Goal: Task Accomplishment & Management: Manage account settings

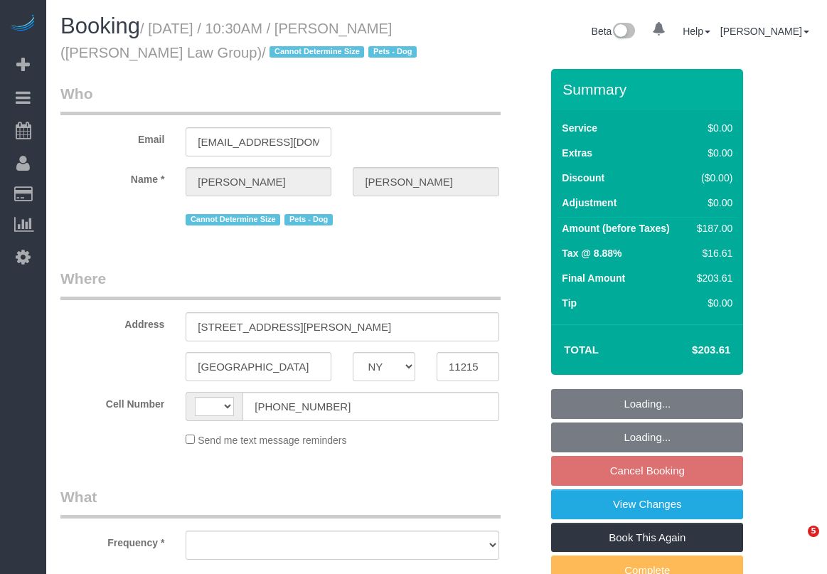
select select "NY"
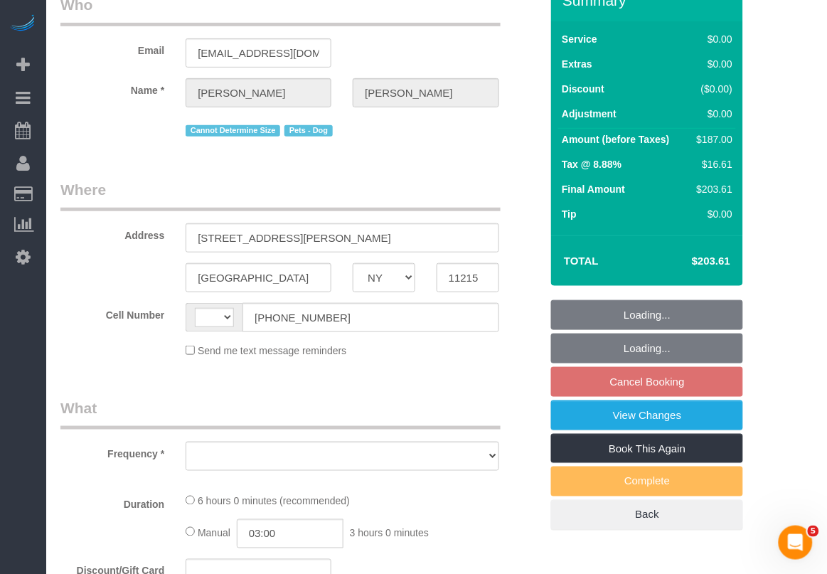
select select "number:89"
select select "number:90"
select select "number:13"
select select "number:7"
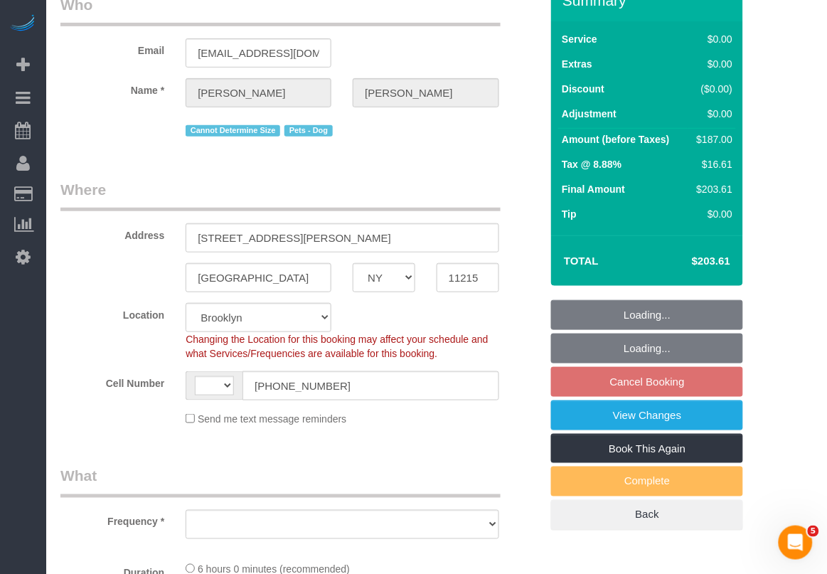
select select "string:[GEOGRAPHIC_DATA]"
select select "string:stripe-pm_1S3igF4VGloSiKo7ii8H05kM"
select select "2"
select select "object:1470"
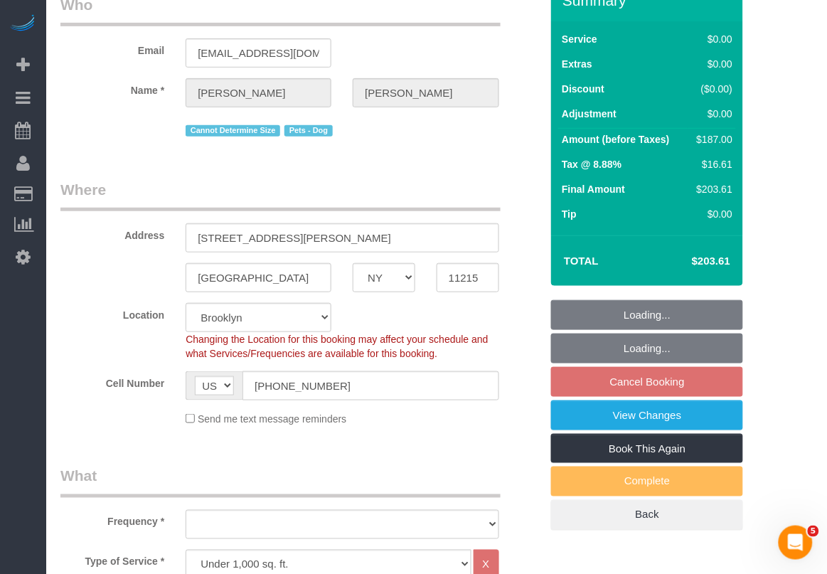
select select "2"
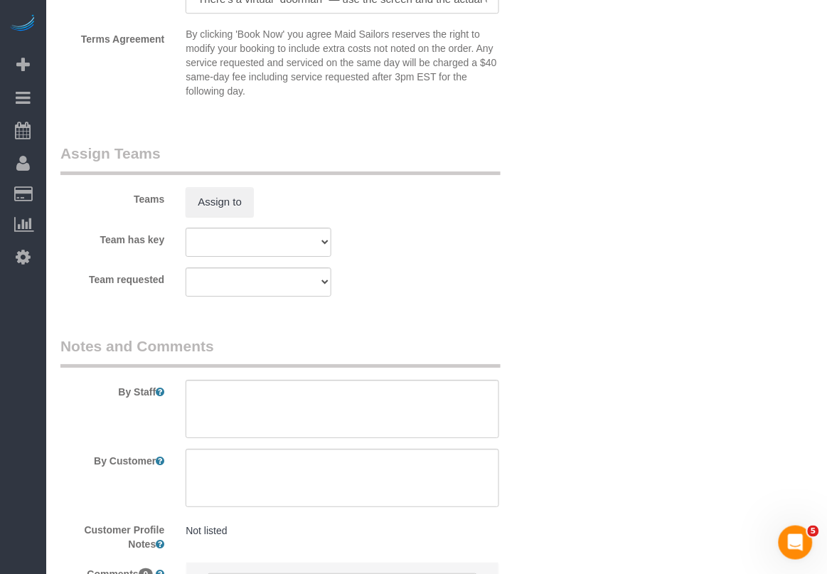
scroll to position [1956, 0]
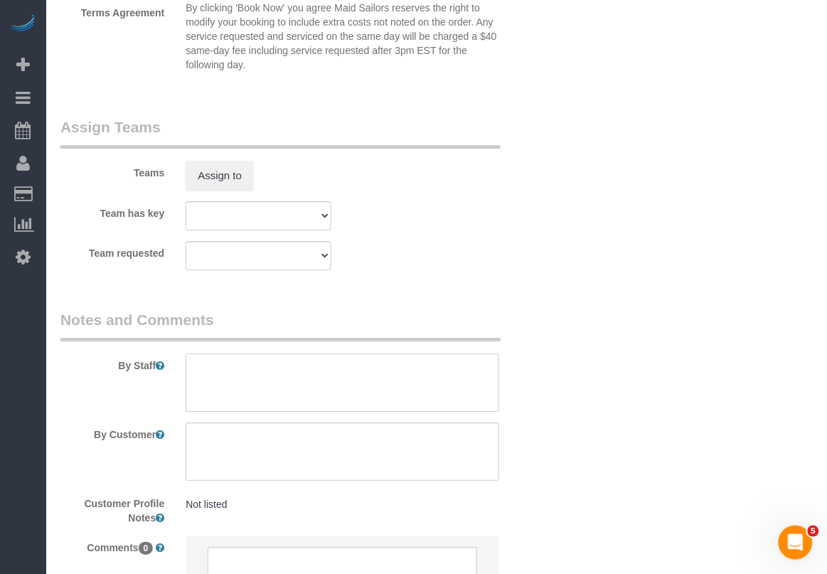
click at [313, 382] on textarea at bounding box center [342, 383] width 313 height 58
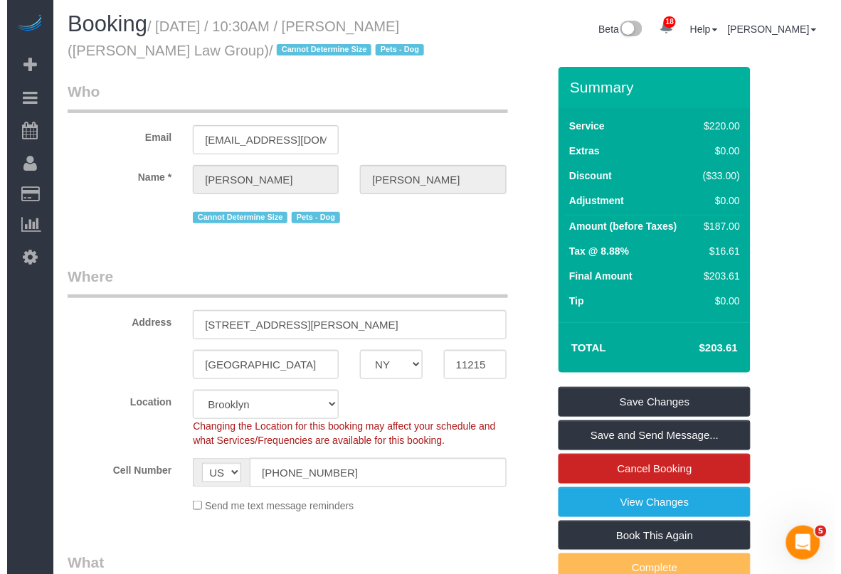
scroll to position [0, 0]
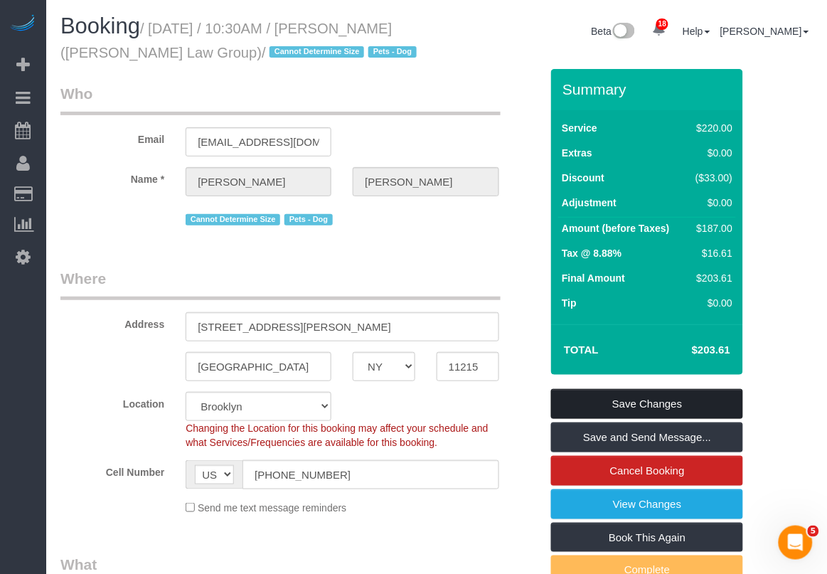
type textarea "flex varies week over week, please check with customer for later arrival"
click at [658, 405] on link "Save Changes" at bounding box center [647, 404] width 192 height 30
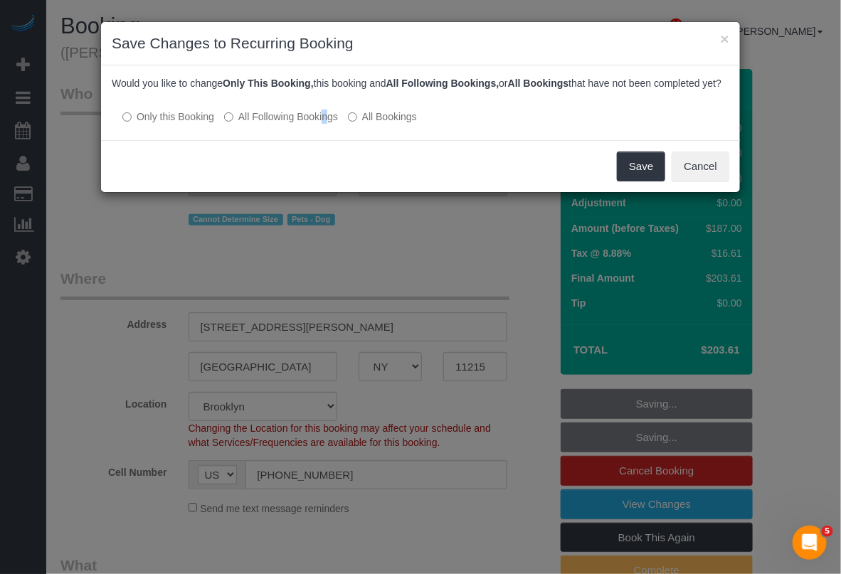
drag, startPoint x: 282, startPoint y: 127, endPoint x: 299, endPoint y: 130, distance: 17.4
click at [285, 124] on label "All Following Bookings" at bounding box center [281, 117] width 114 height 14
click at [634, 178] on button "Save" at bounding box center [641, 167] width 48 height 30
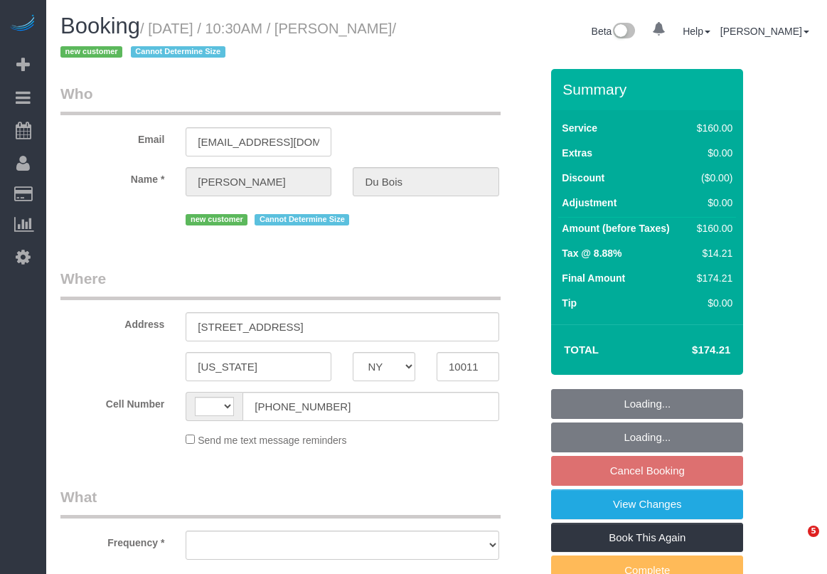
select select "NY"
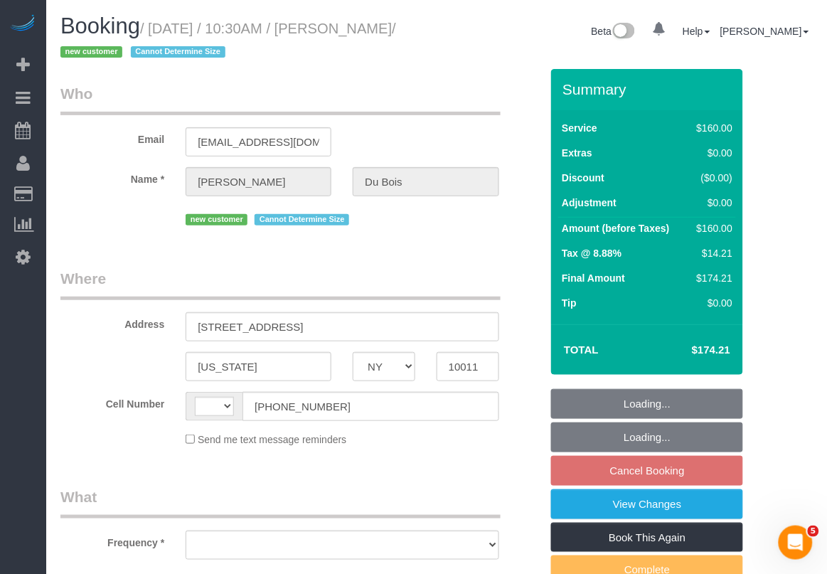
select select "string:[GEOGRAPHIC_DATA]"
select select "object:535"
select select "string:stripe-pm_1S7dvo4VGloSiKo7AlM8EF7y"
select select "number:59"
select select "number:75"
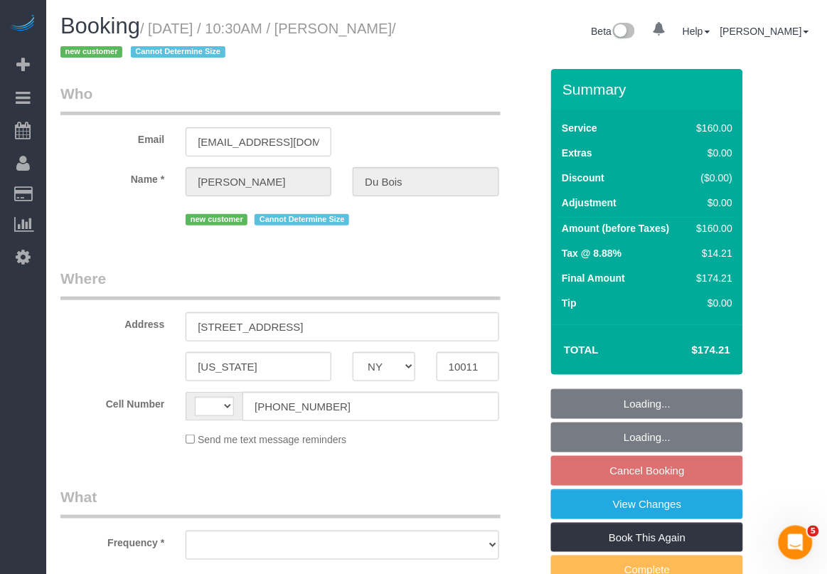
select select "number:15"
select select "number:5"
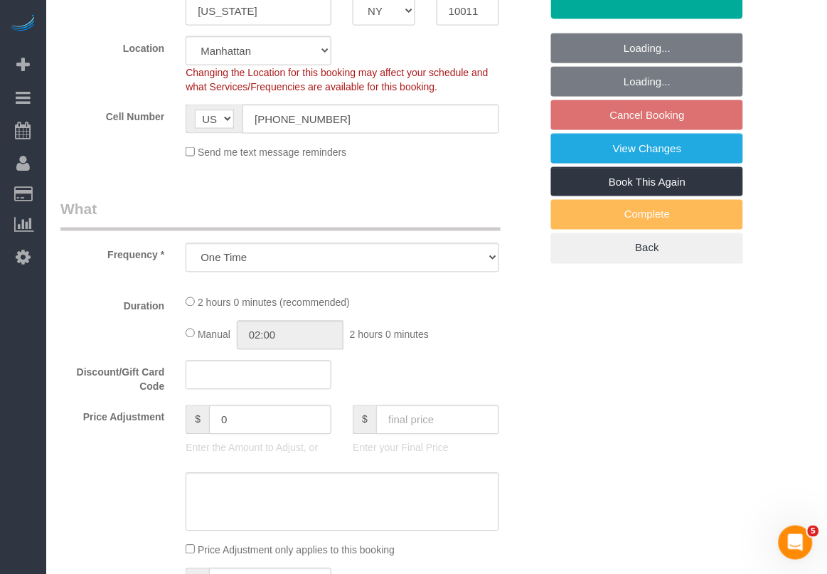
select select "object:945"
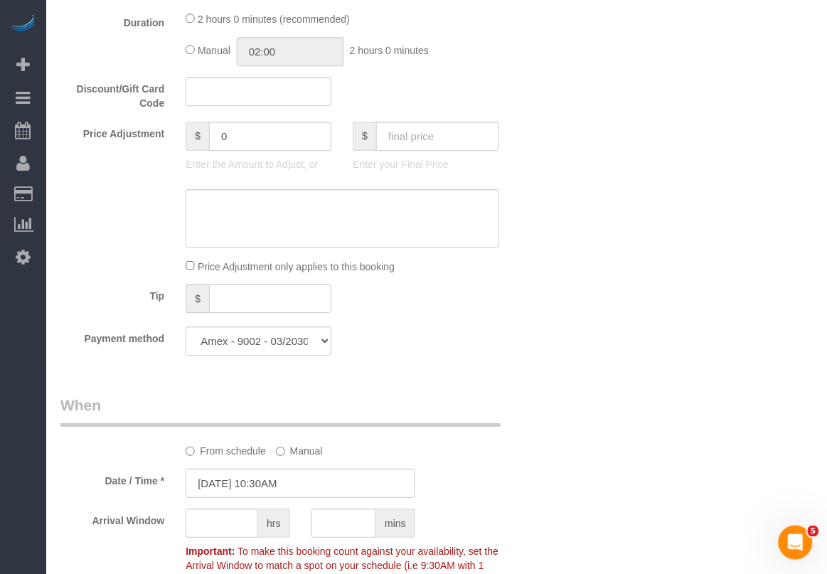
scroll to position [711, 0]
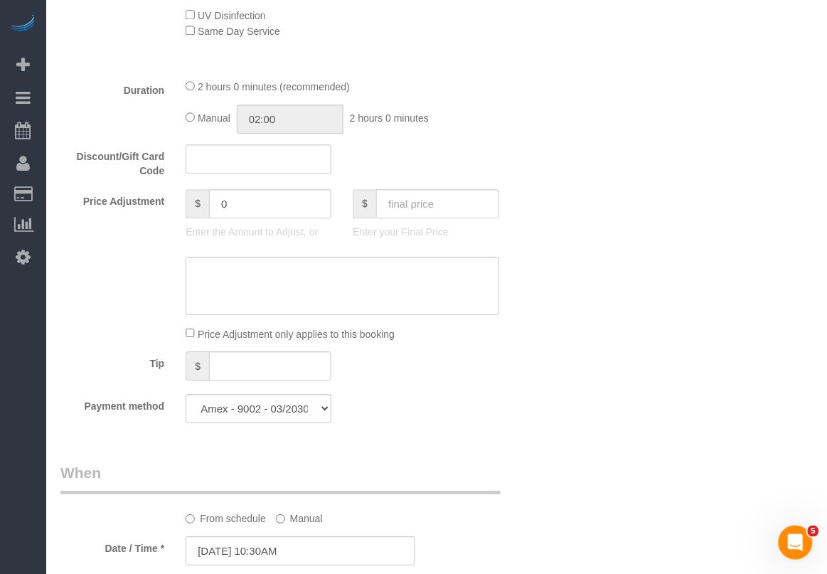
click at [443, 460] on div "Who Email hwdub36@gmail.com Name * Helen Du Bois new customer Cannot Determine …" at bounding box center [301, 471] width 502 height 2226
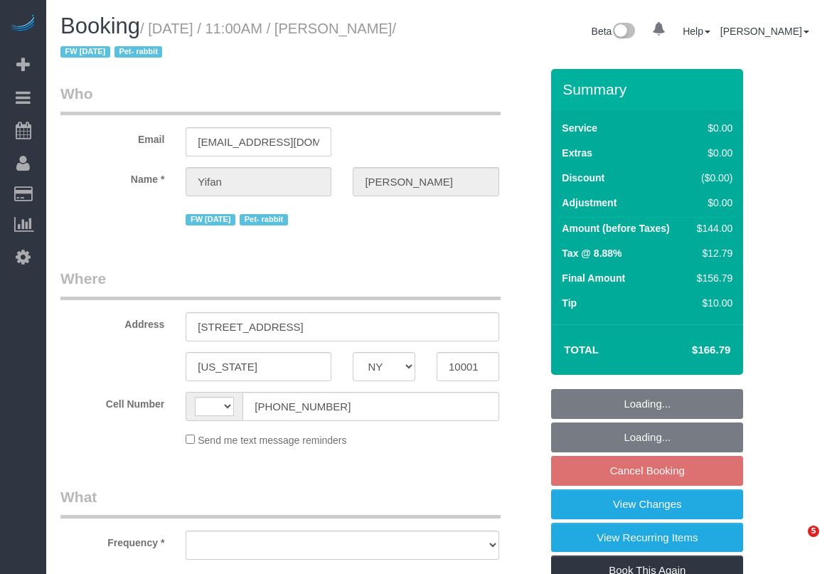
select select "NY"
select select "number:59"
select select "number:75"
select select "number:15"
select select "number:6"
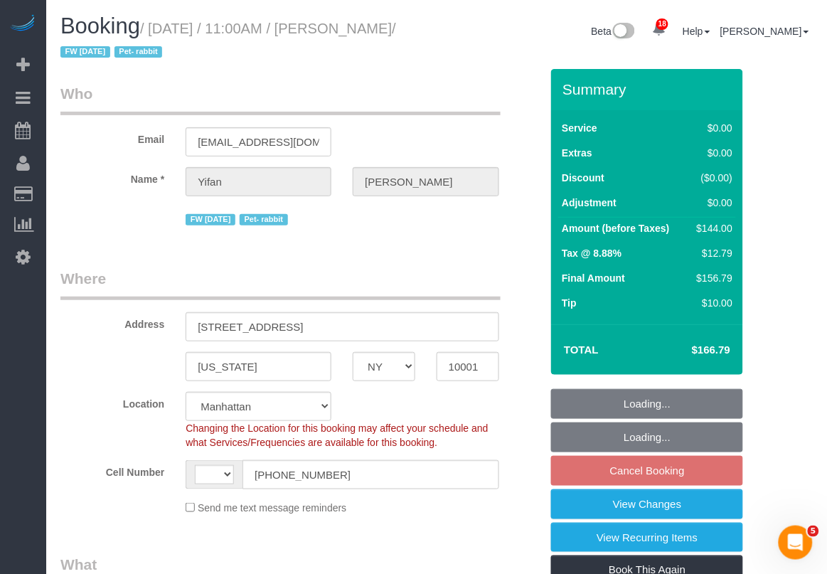
select select "string:[GEOGRAPHIC_DATA]"
select select "object:939"
select select "string:stripe-pm_1PSAjF4VGloSiKo7RDmlyOAP"
select select "object:1050"
select select "1"
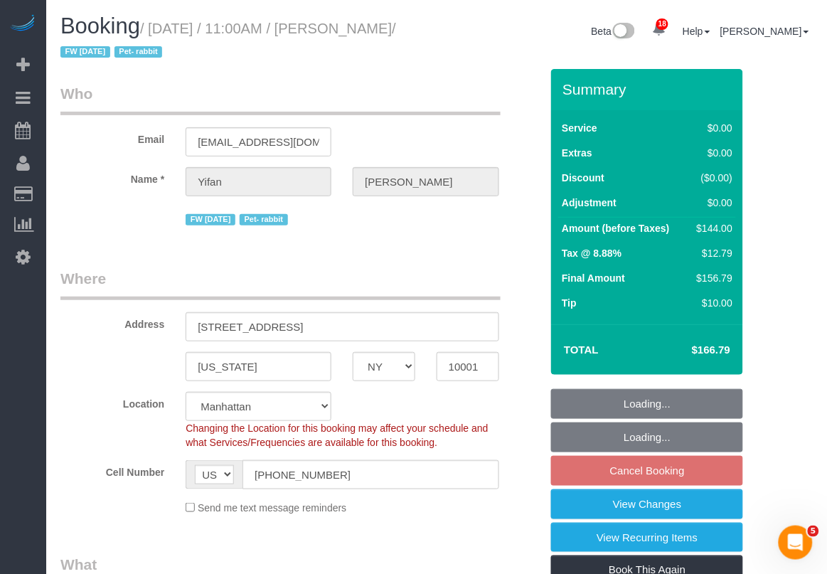
select select "spot4"
select select "1"
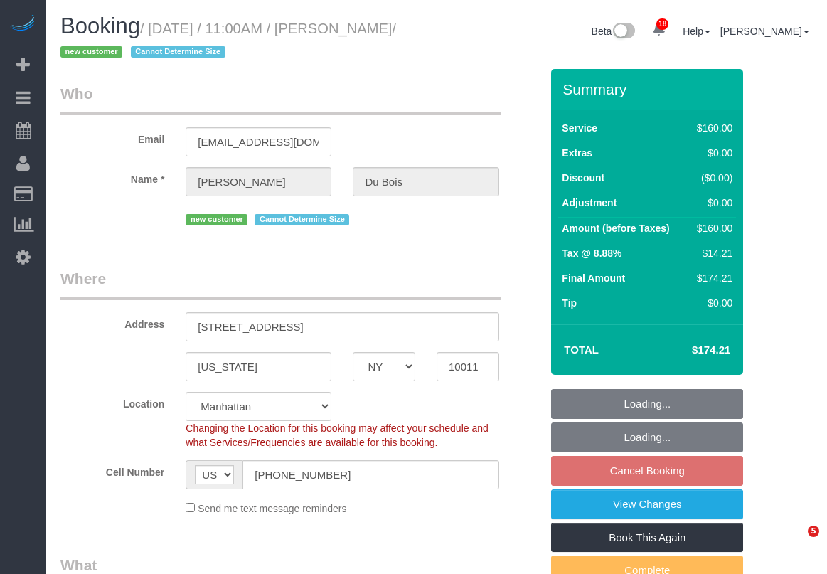
select select "NY"
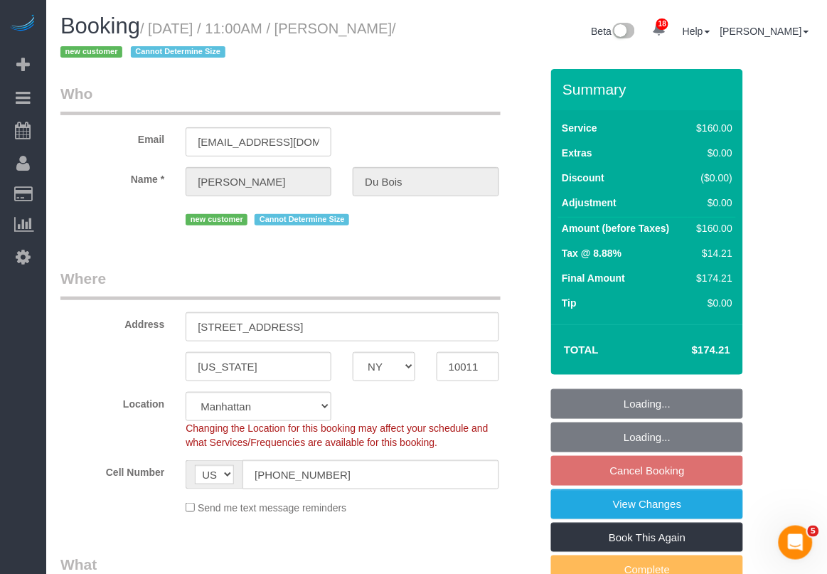
select select "string:stripe-pm_1S7dvo4VGloSiKo7AlM8EF7y"
select select "object:792"
select select "number:59"
select select "number:75"
select select "number:15"
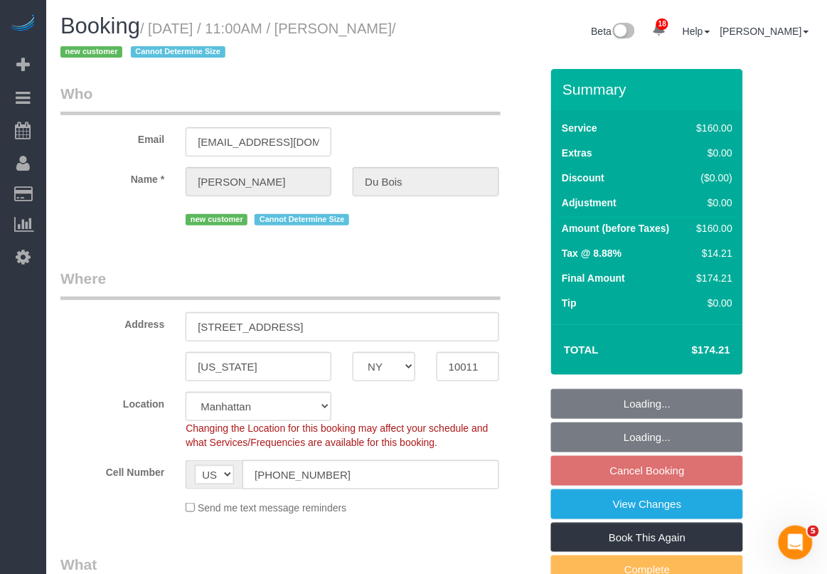
select select "number:5"
select select "spot4"
